Goal: Information Seeking & Learning: Learn about a topic

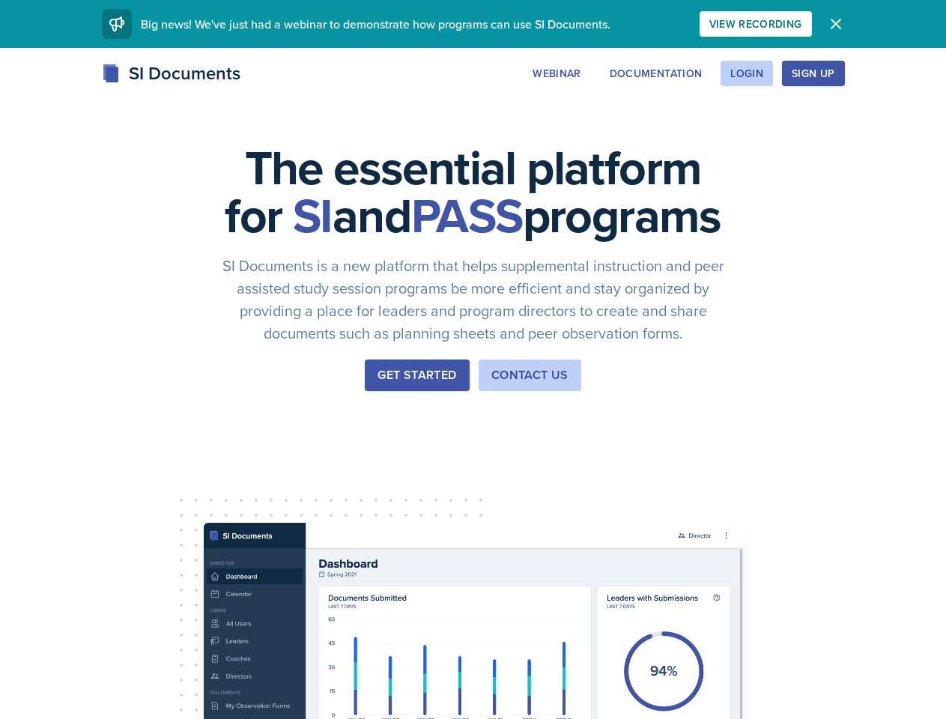
click at [473, 359] on div "The essential platform for SI and PASS programs SI Documents is a new platform …" at bounding box center [473, 503] width 946 height 910
click at [802, 24] on div "View Recording" at bounding box center [755, 24] width 93 height 12
click at [840, 24] on icon "button" at bounding box center [835, 23] width 9 height 9
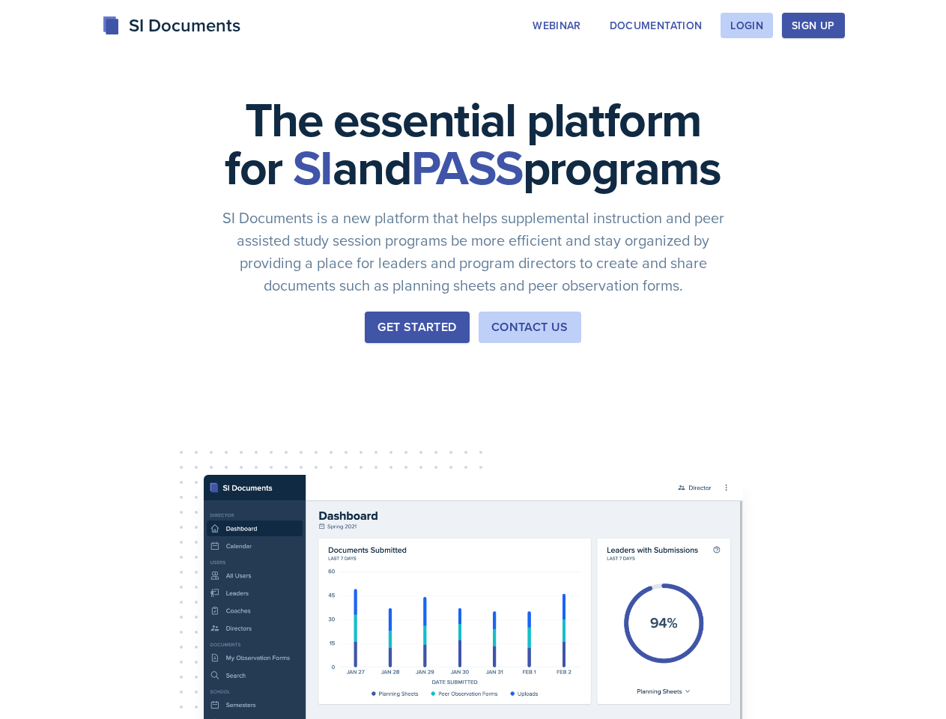
click at [648, 73] on div "The essential platform for SI and PASS programs SI Documents is a new platform …" at bounding box center [473, 455] width 946 height 910
click at [746, 73] on div "The essential platform for SI and PASS programs SI Documents is a new platform …" at bounding box center [473, 455] width 946 height 910
click at [837, 73] on div "The essential platform for SI and PASS programs SI Documents is a new platform …" at bounding box center [473, 455] width 946 height 910
click at [902, 73] on div "The essential platform for SI and PASS programs SI Documents is a new platform …" at bounding box center [473, 455] width 946 height 910
click at [88, 470] on div "The essential platform for SI and PASS programs SI Documents is a new platform …" at bounding box center [473, 455] width 946 height 910
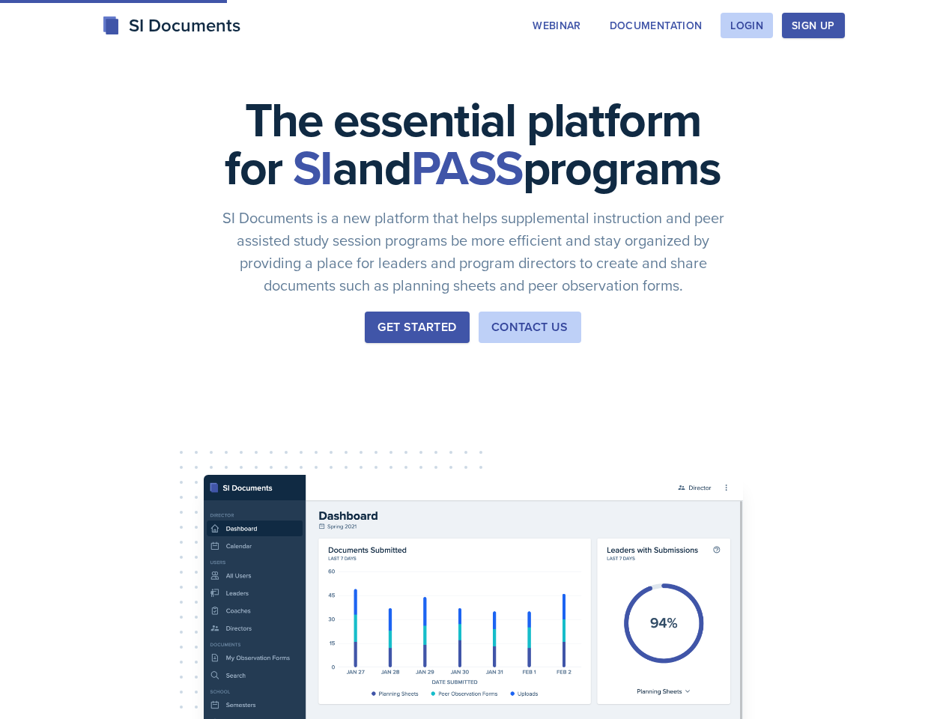
click at [201, 470] on div "The essential platform for SI and PASS programs SI Documents is a new platform …" at bounding box center [473, 455] width 946 height 910
